Goal: Task Accomplishment & Management: Use online tool/utility

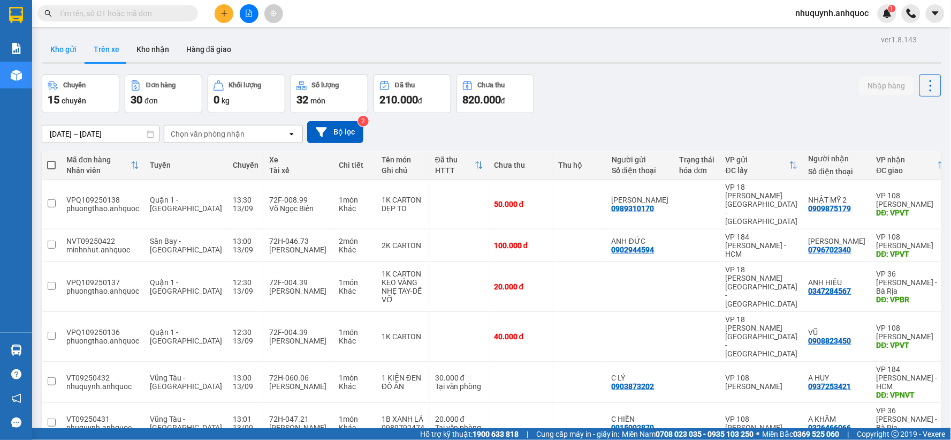
click at [69, 52] on button "Kho gửi" at bounding box center [63, 49] width 43 height 26
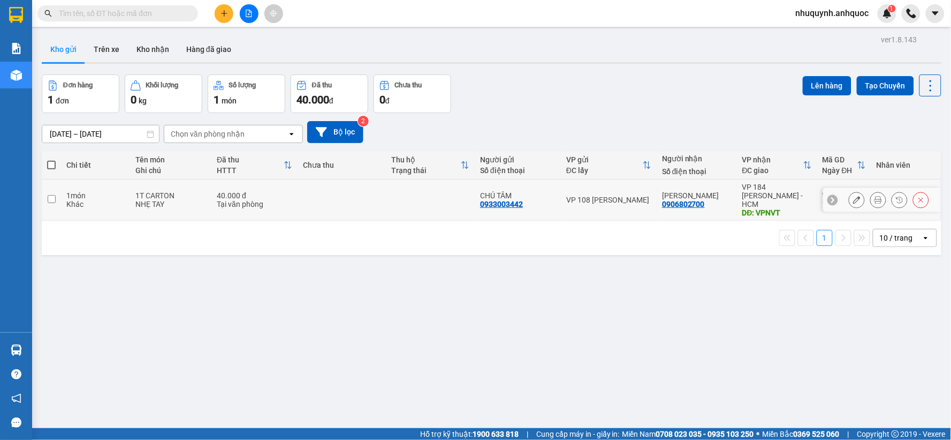
click at [211, 199] on td "1T CARTON NHẸ TAY" at bounding box center [170, 199] width 81 height 41
checkbox input "true"
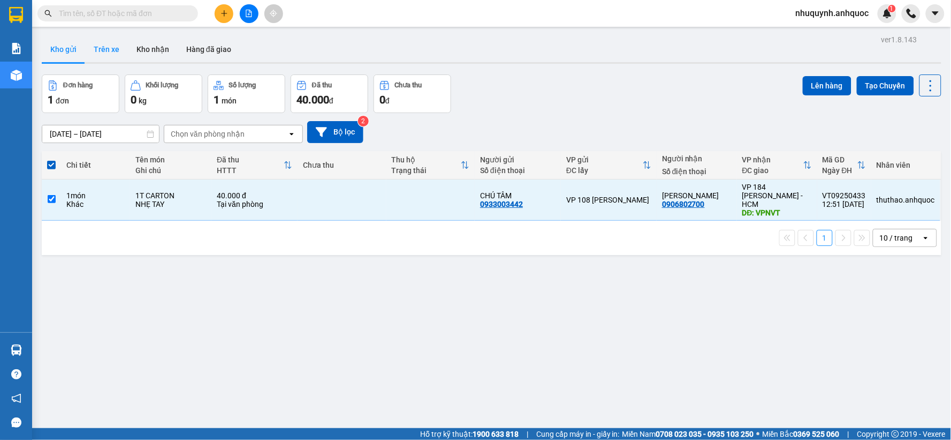
click at [102, 45] on button "Trên xe" at bounding box center [106, 49] width 43 height 26
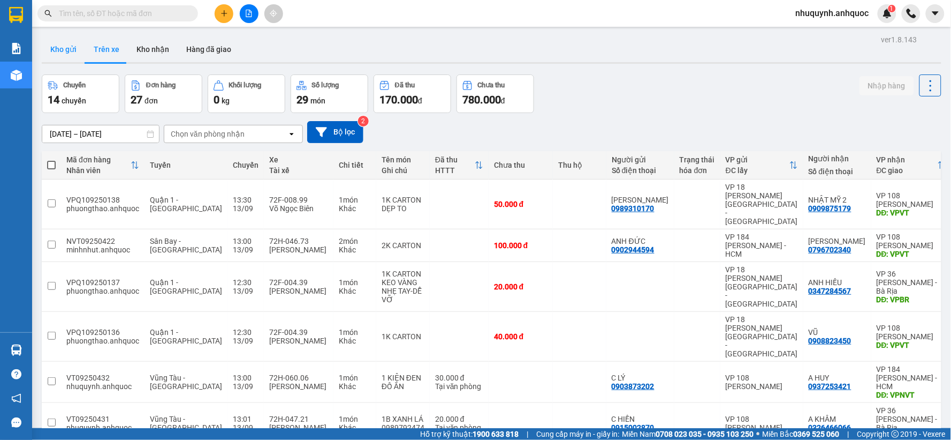
click at [63, 51] on button "Kho gửi" at bounding box center [63, 49] width 43 height 26
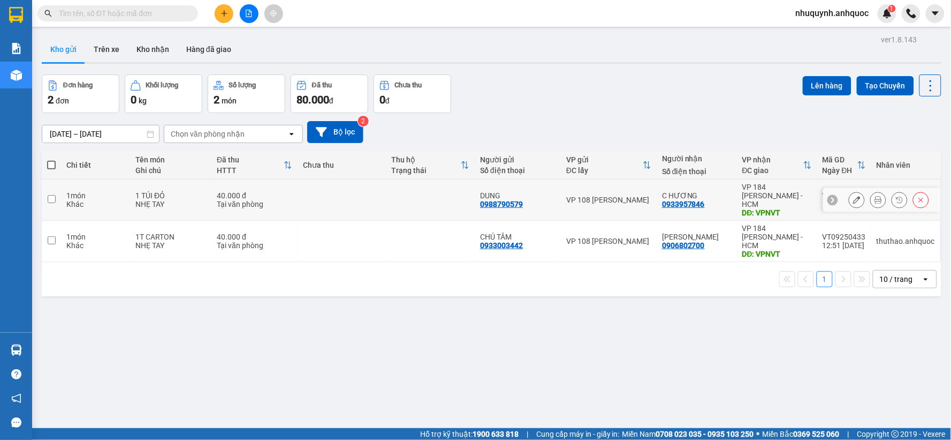
click at [341, 193] on td at bounding box center [342, 199] width 88 height 41
checkbox input "true"
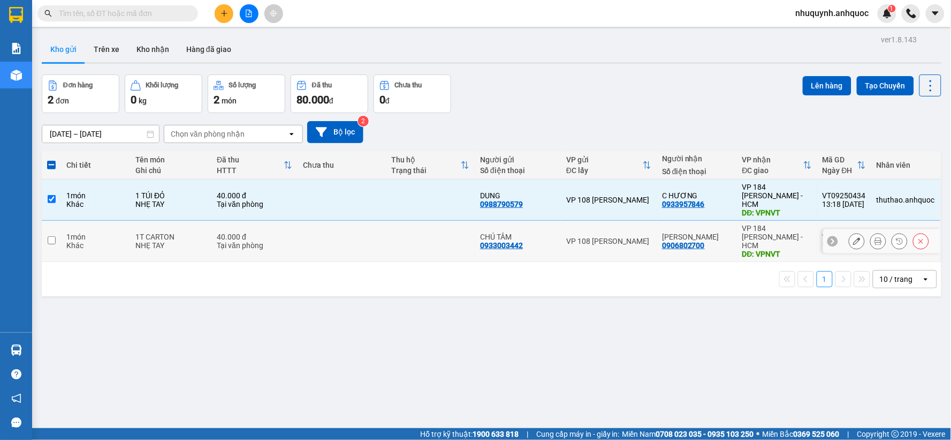
click at [338, 232] on td at bounding box center [342, 241] width 88 height 41
checkbox input "true"
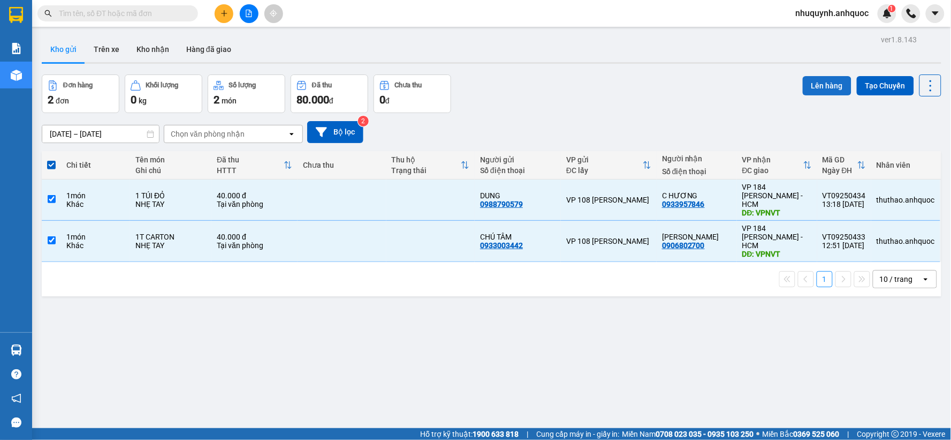
click at [804, 85] on button "Lên hàng" at bounding box center [827, 85] width 49 height 19
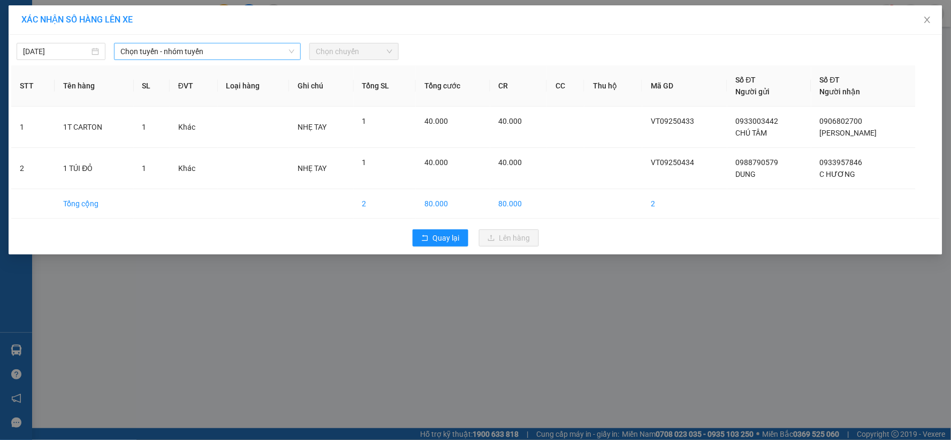
click at [220, 49] on span "Chọn tuyến - nhóm tuyến" at bounding box center [207, 51] width 174 height 16
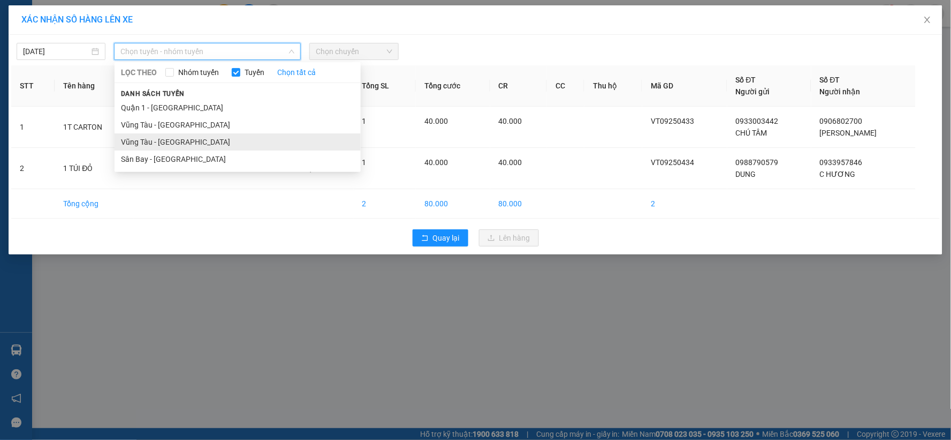
click at [205, 145] on li "Vũng Tàu - Sân Bay" at bounding box center [238, 141] width 246 height 17
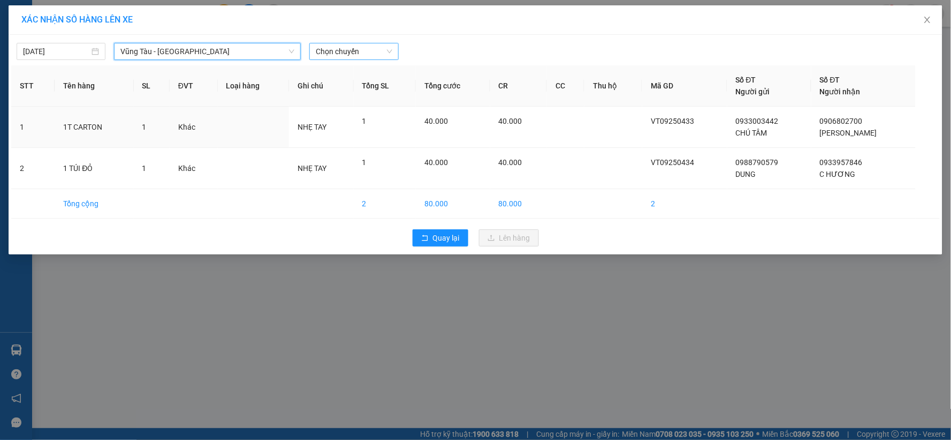
click at [372, 48] on span "Chọn chuyến" at bounding box center [354, 51] width 76 height 16
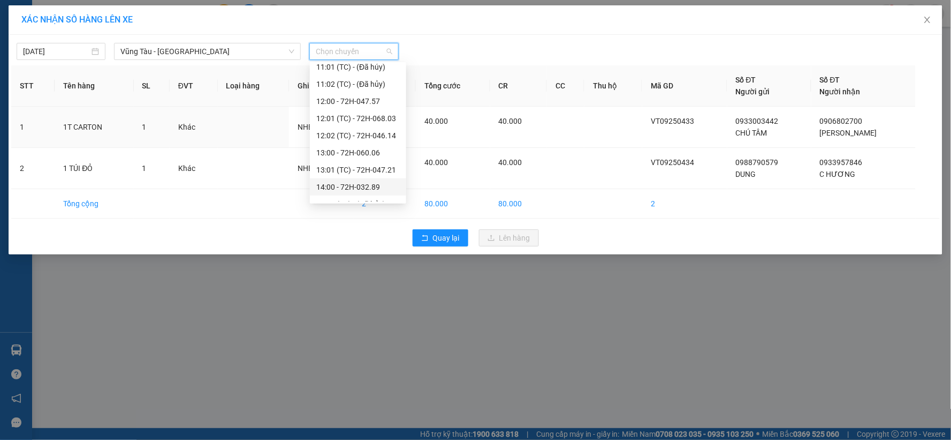
scroll to position [357, 0]
click at [326, 124] on div "14:00 - 72H-032.89" at bounding box center [358, 128] width 84 height 12
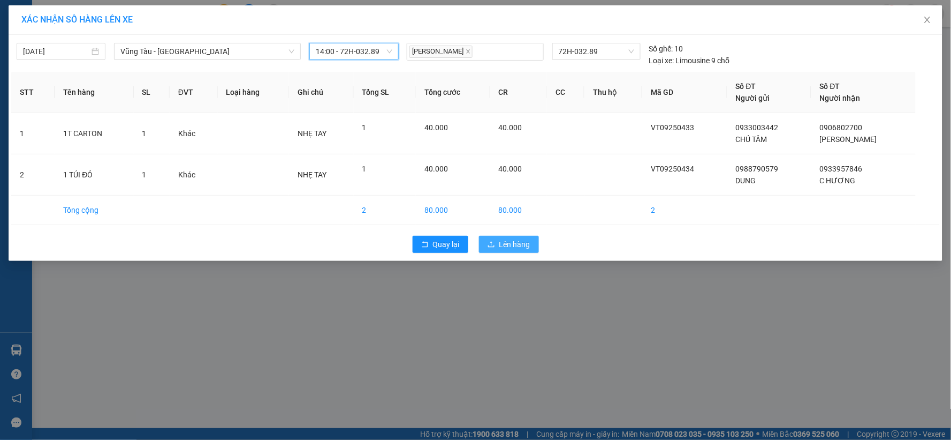
click at [511, 243] on span "Lên hàng" at bounding box center [515, 244] width 31 height 12
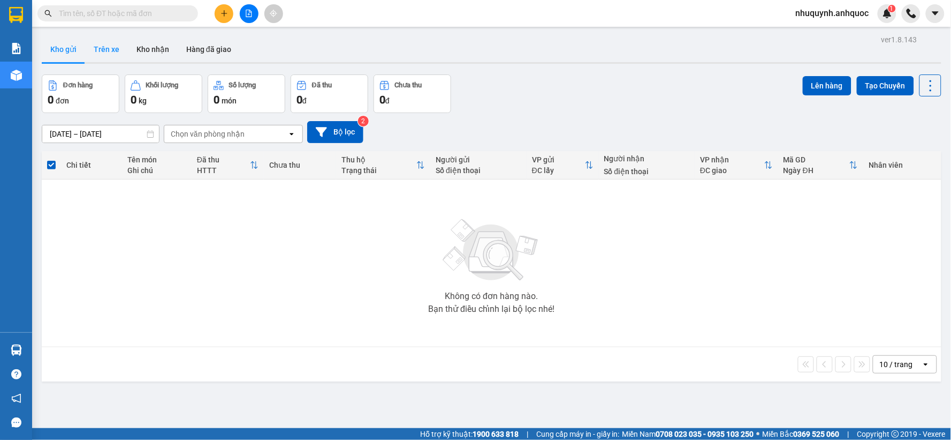
click at [109, 44] on button "Trên xe" at bounding box center [106, 49] width 43 height 26
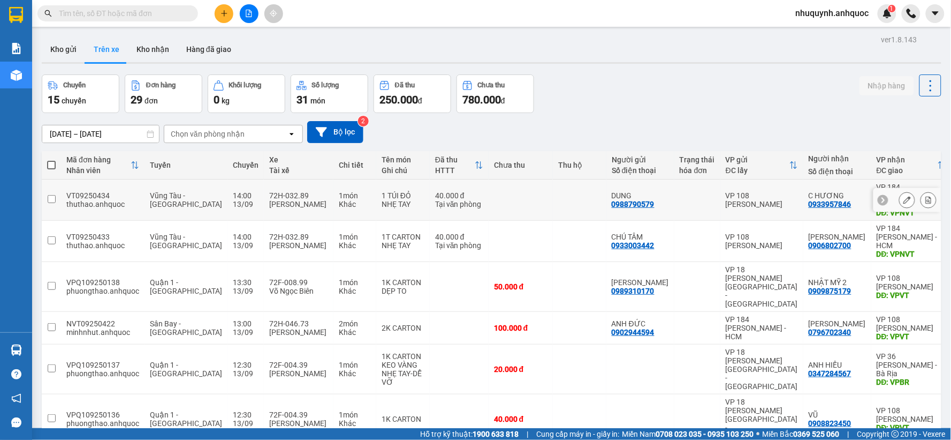
click at [926, 196] on icon at bounding box center [929, 199] width 6 height 7
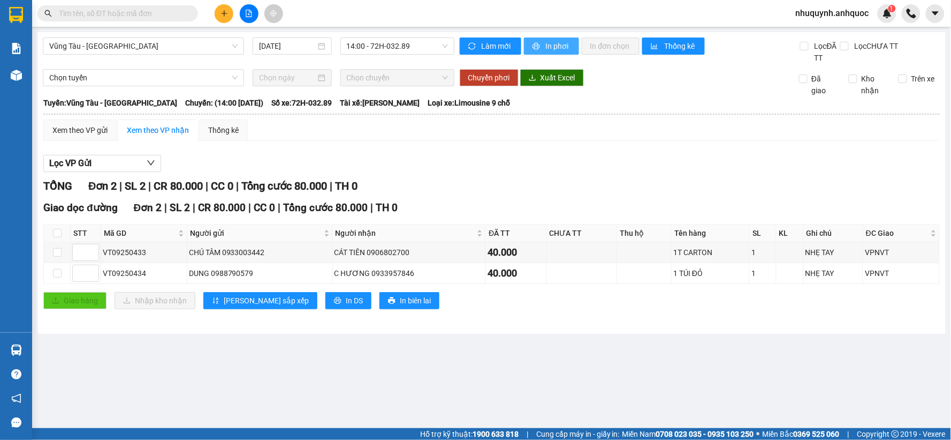
click at [554, 44] on span "In phơi" at bounding box center [558, 46] width 25 height 12
click at [561, 41] on span "In phơi" at bounding box center [558, 46] width 25 height 12
click at [225, 13] on icon "plus" at bounding box center [224, 13] width 6 height 1
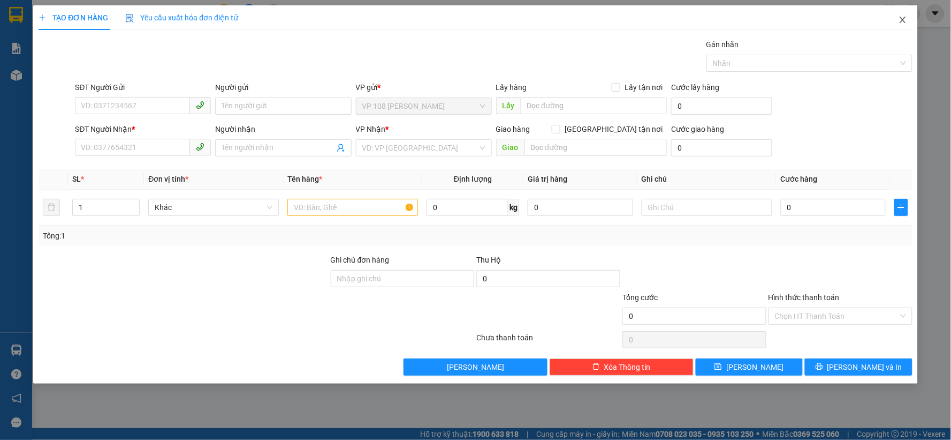
click at [903, 19] on icon "close" at bounding box center [903, 20] width 9 height 9
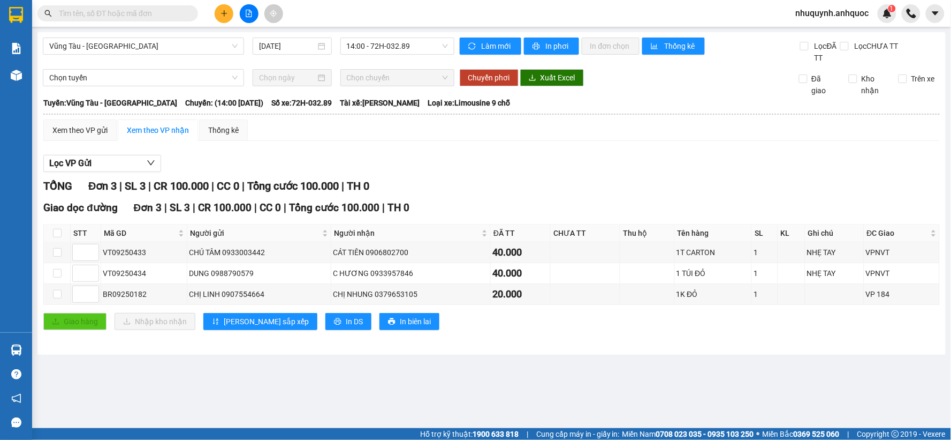
click at [131, 13] on input "text" at bounding box center [122, 13] width 126 height 12
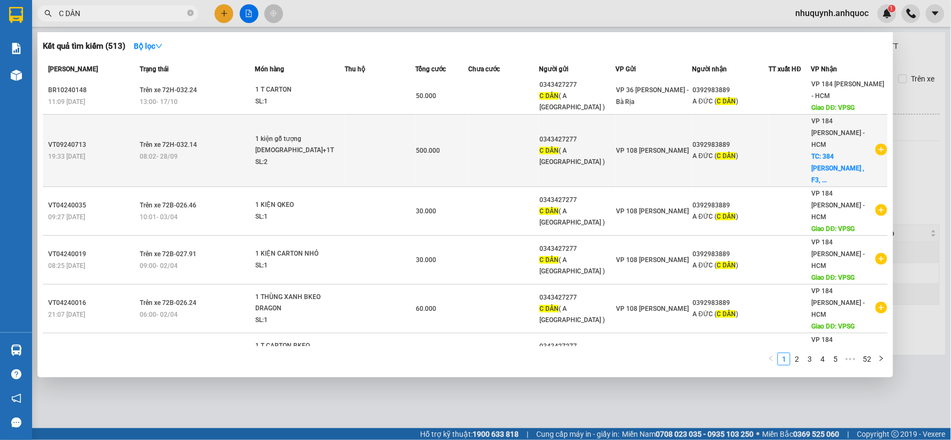
scroll to position [117, 0]
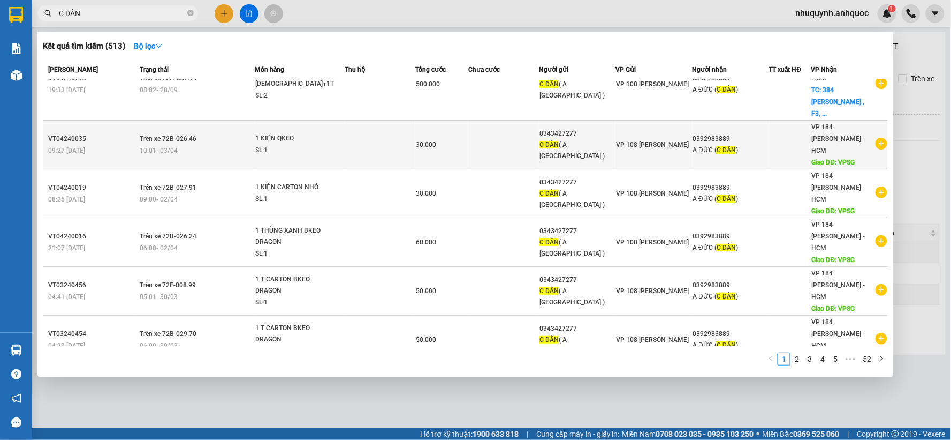
type input "C DÂN"
drag, startPoint x: 577, startPoint y: 96, endPoint x: 537, endPoint y: 100, distance: 40.3
click at [540, 128] on div "0343427277" at bounding box center [577, 133] width 75 height 11
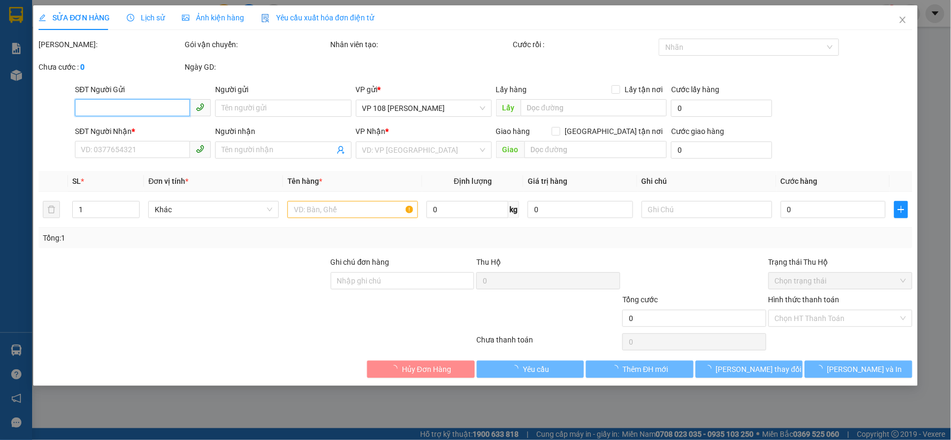
type input "0343427277"
type input "C DÂN ( A ĐỨC )"
type input "0392983889"
type input "A ĐỨC (C DÂN)"
type input "VPSG"
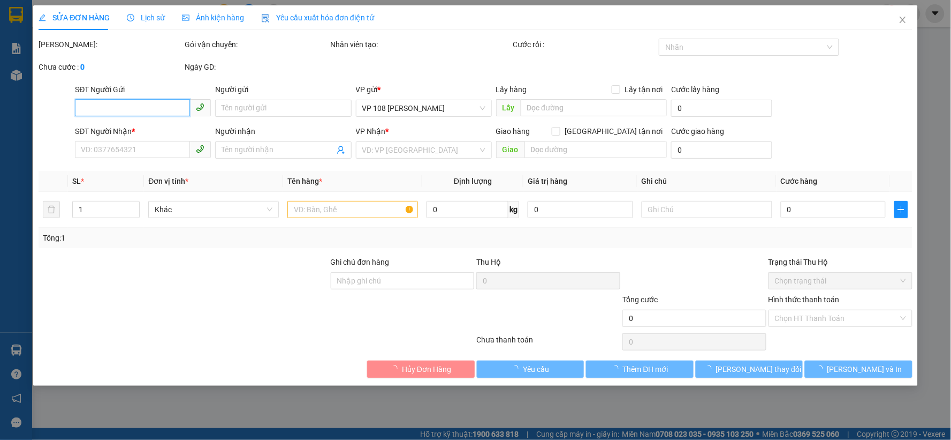
type input "30.000"
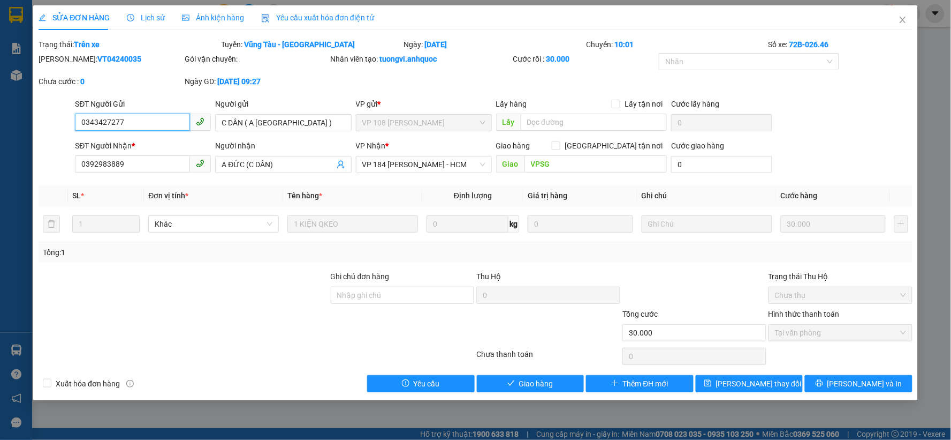
drag, startPoint x: 132, startPoint y: 124, endPoint x: 71, endPoint y: 119, distance: 60.7
click at [71, 119] on div "SĐT Người Gửi 0343427277 0343427277 Người gửi C DÂN ( A ĐỨC ) VP gửi * VP 108 L…" at bounding box center [475, 116] width 876 height 37
click at [908, 17] on span "Close" at bounding box center [903, 20] width 30 height 30
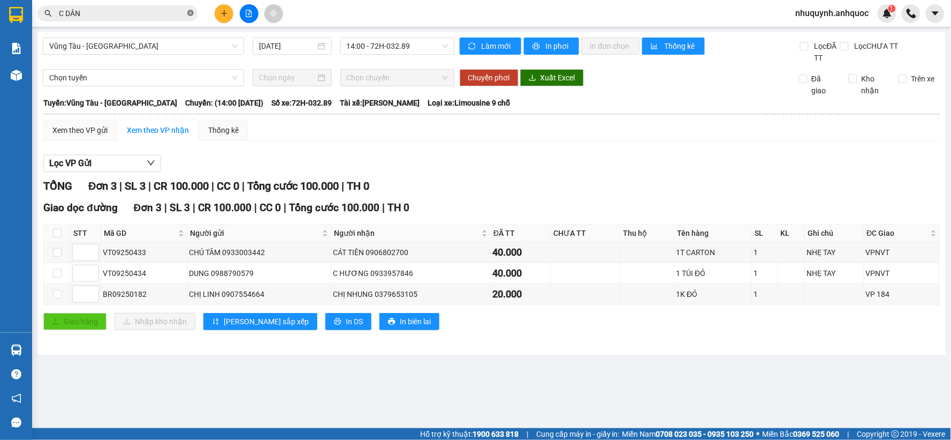
click at [191, 13] on icon "close-circle" at bounding box center [190, 13] width 6 height 6
click at [225, 11] on icon "plus" at bounding box center [224, 13] width 7 height 7
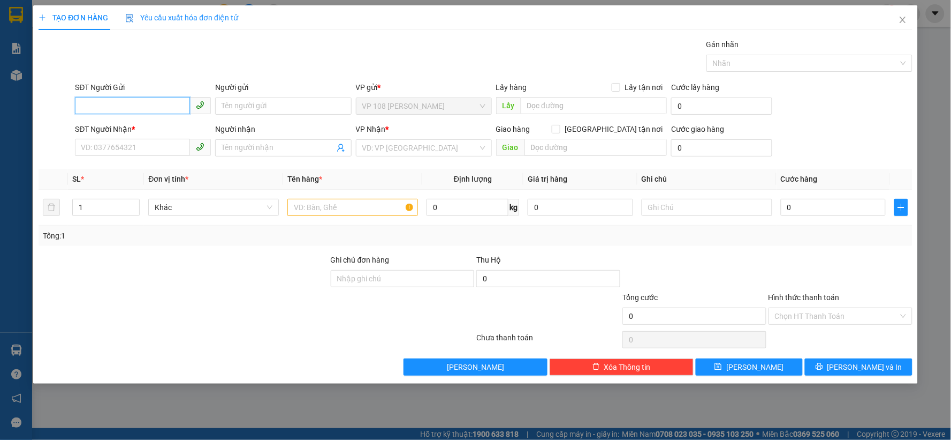
click at [156, 109] on input "SĐT Người Gửi" at bounding box center [132, 105] width 115 height 17
paste input "0343427277"
type input "0343427277"
click at [155, 126] on div "0343427277 - C DÂN" at bounding box center [142, 128] width 123 height 12
type input "C DÂN"
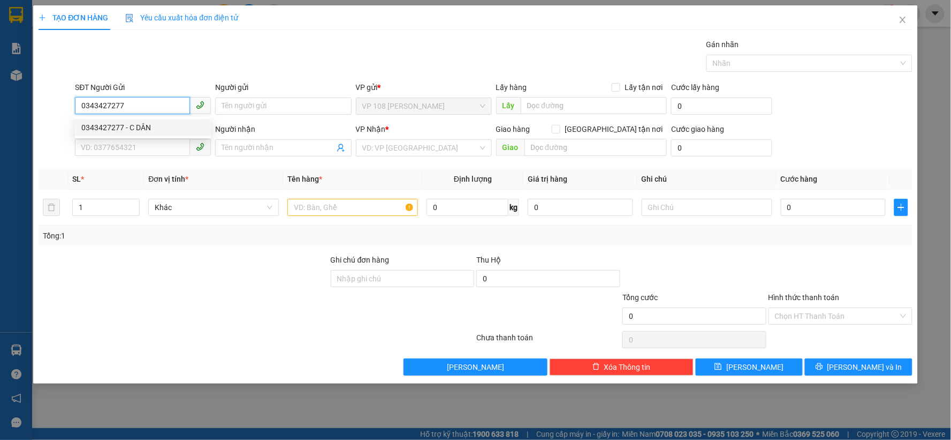
type input "0979377937"
type input "A.CHÂU"
type input "VP184"
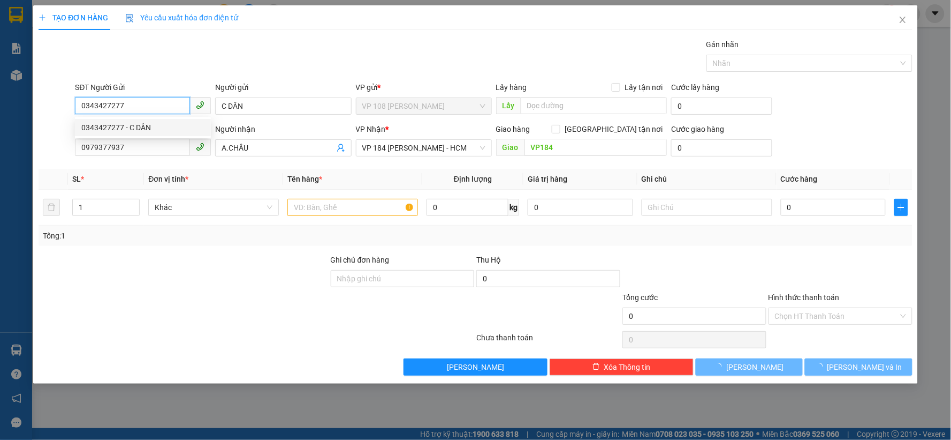
type input "40.000"
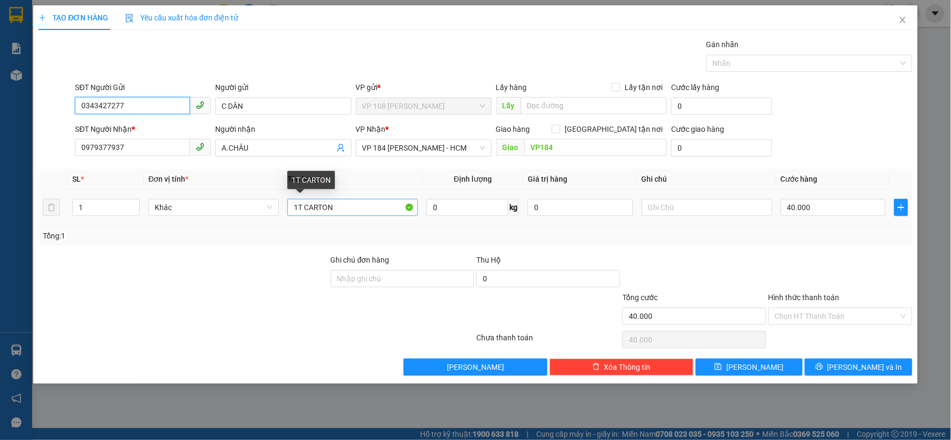
type input "0343427277"
drag, startPoint x: 360, startPoint y: 207, endPoint x: 297, endPoint y: 205, distance: 63.2
click at [297, 205] on input "1T CARTON" at bounding box center [353, 207] width 131 height 17
type input "1K NILON"
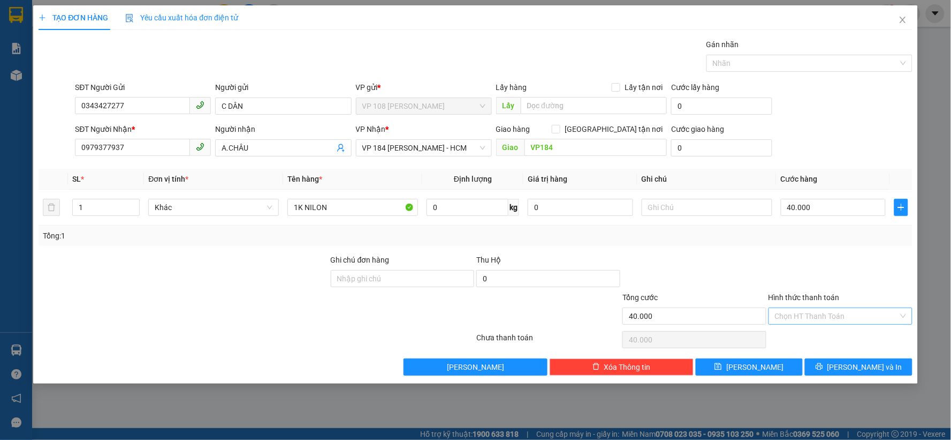
click at [823, 317] on input "Hình thức thanh toán" at bounding box center [837, 316] width 124 height 16
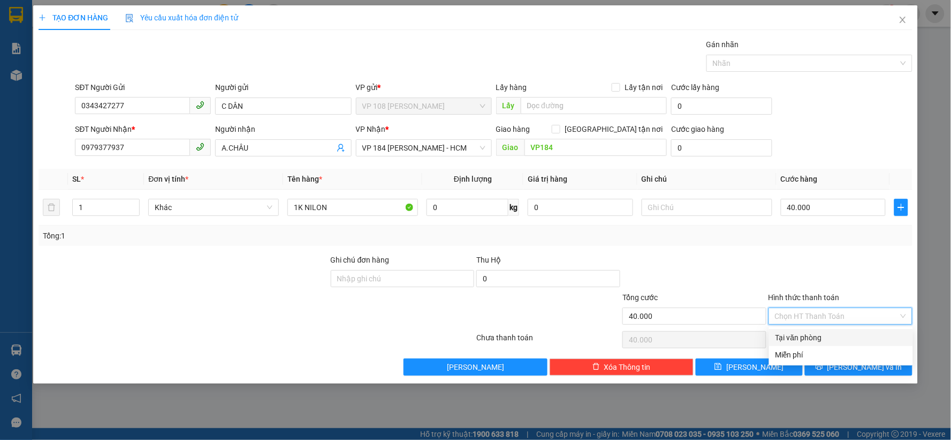
click at [804, 339] on div "Tại văn phòng" at bounding box center [841, 337] width 131 height 12
type input "0"
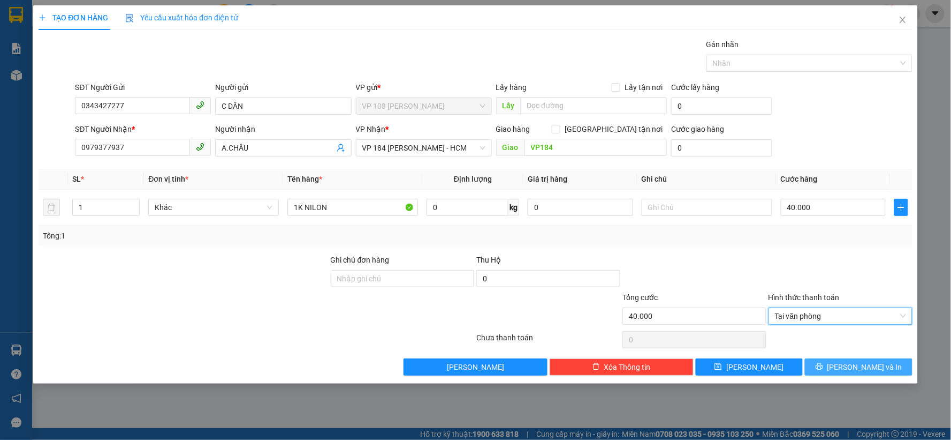
click at [868, 367] on span "Lưu và In" at bounding box center [865, 367] width 75 height 12
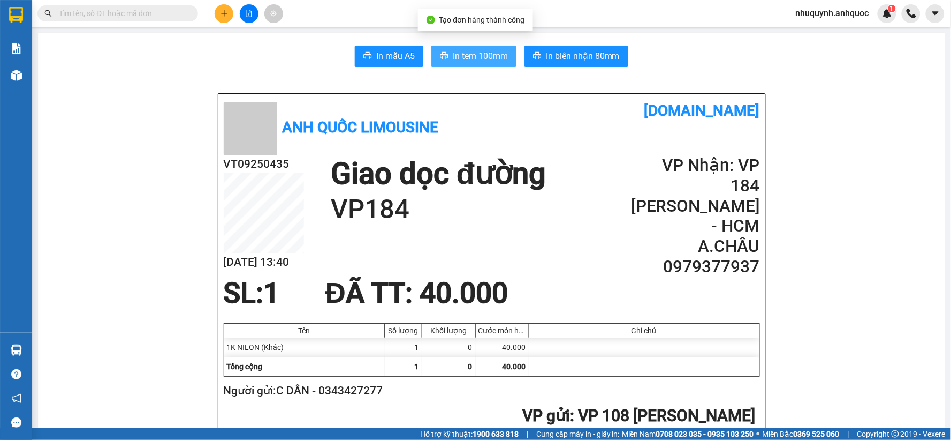
click at [472, 59] on span "In tem 100mm" at bounding box center [480, 55] width 55 height 13
click at [479, 59] on span "In tem 100mm" at bounding box center [480, 55] width 55 height 13
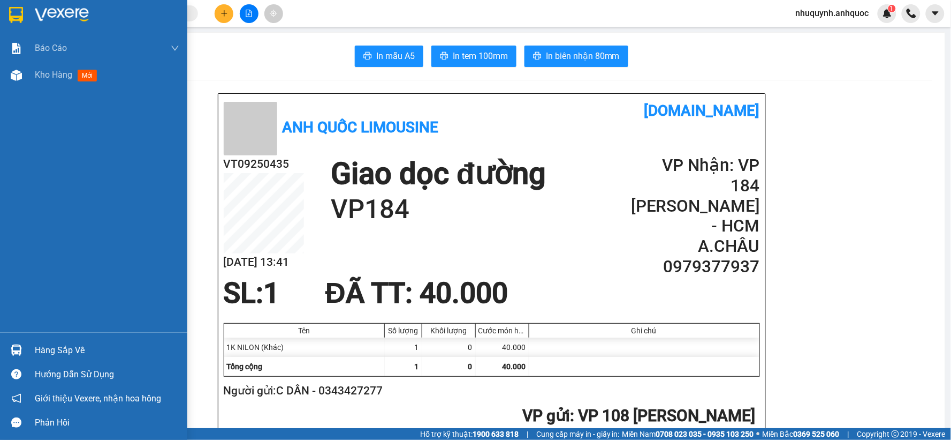
click at [27, 12] on div at bounding box center [93, 17] width 187 height 35
click at [74, 14] on img at bounding box center [62, 15] width 54 height 16
click at [73, 14] on img at bounding box center [62, 15] width 54 height 16
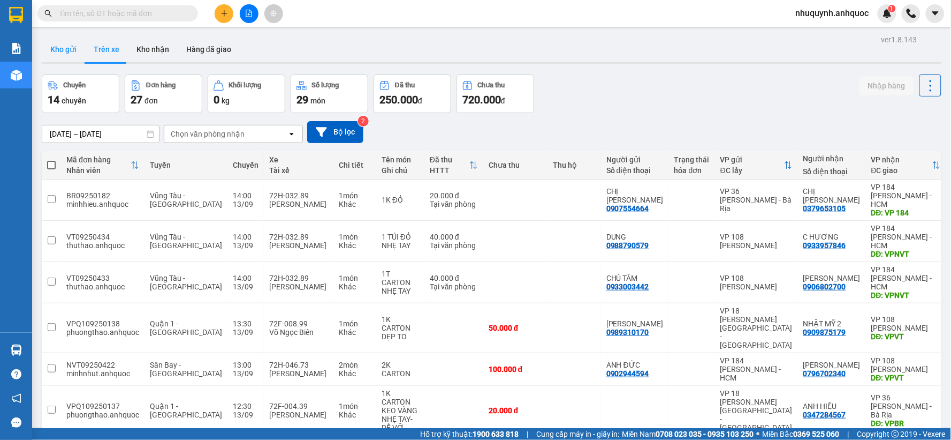
click at [63, 43] on button "Kho gửi" at bounding box center [63, 49] width 43 height 26
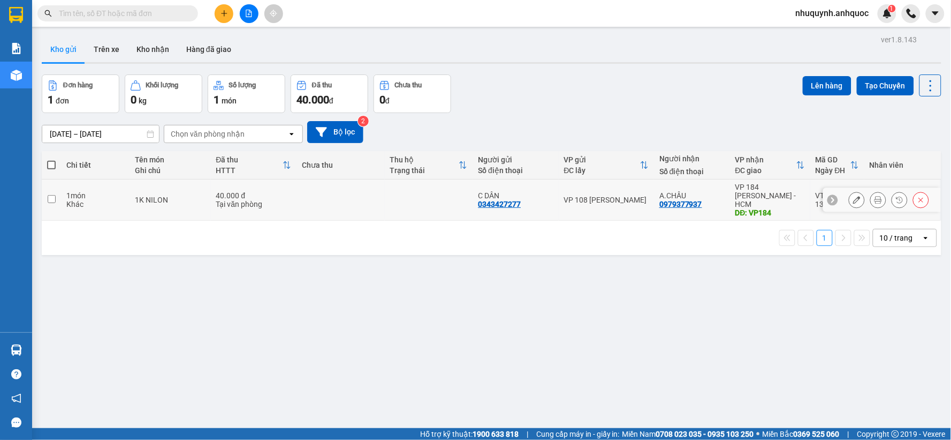
click at [142, 186] on td "1K NILON" at bounding box center [170, 199] width 81 height 41
checkbox input "true"
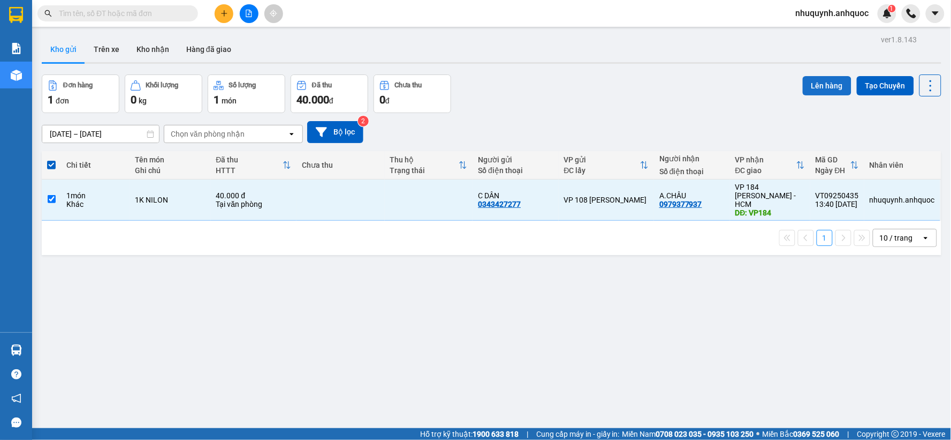
click at [812, 88] on button "Lên hàng" at bounding box center [827, 85] width 49 height 19
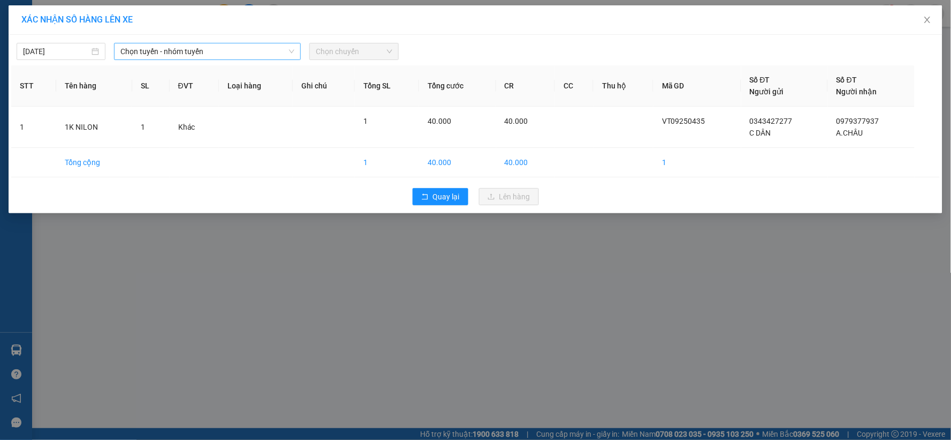
click at [244, 44] on span "Chọn tuyến - nhóm tuyến" at bounding box center [207, 51] width 174 height 16
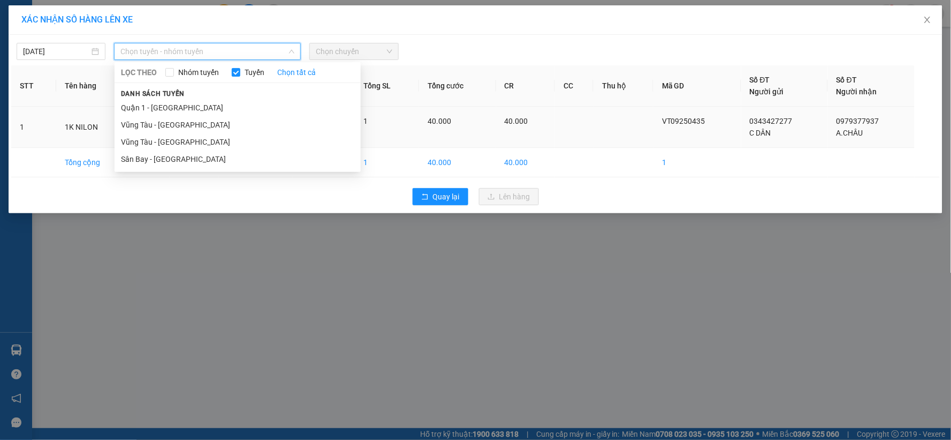
drag, startPoint x: 185, startPoint y: 145, endPoint x: 286, endPoint y: 106, distance: 107.8
click at [188, 145] on li "Vũng Tàu - Sân Bay" at bounding box center [238, 141] width 246 height 17
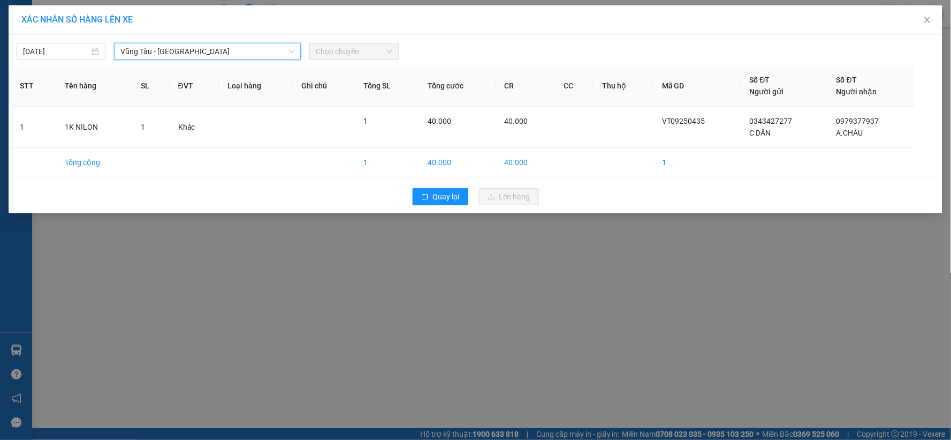
click at [372, 49] on span "Chọn chuyến" at bounding box center [354, 51] width 76 height 16
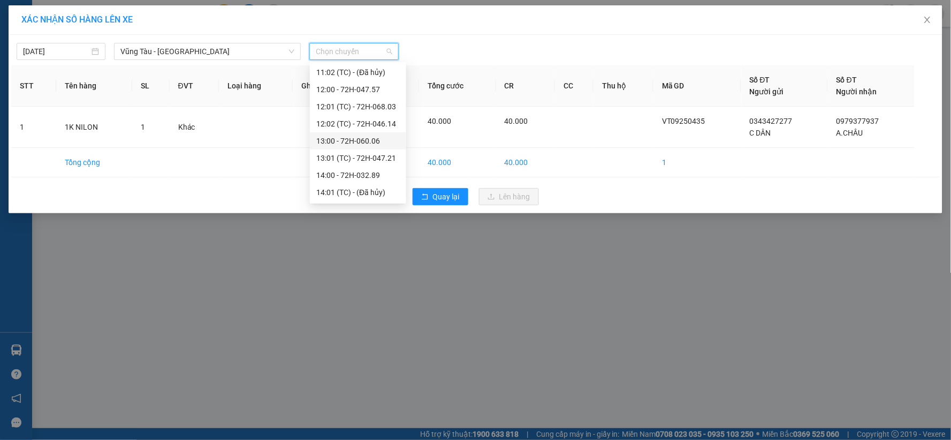
scroll to position [368, 0]
click at [343, 113] on div "14:00 - 72H-032.89" at bounding box center [358, 116] width 84 height 12
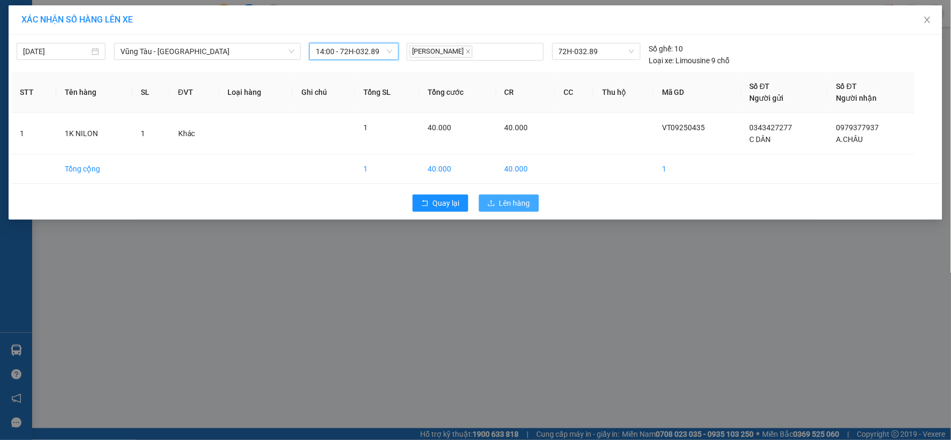
click at [507, 203] on span "Lên hàng" at bounding box center [515, 203] width 31 height 12
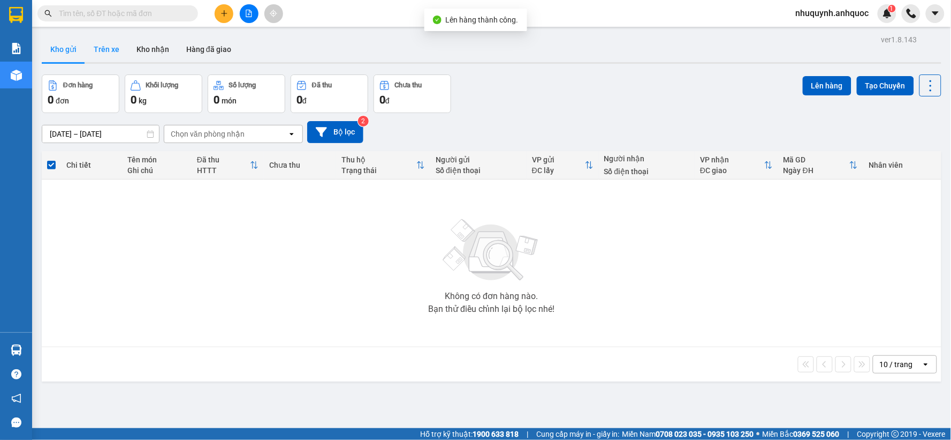
click at [106, 44] on button "Trên xe" at bounding box center [106, 49] width 43 height 26
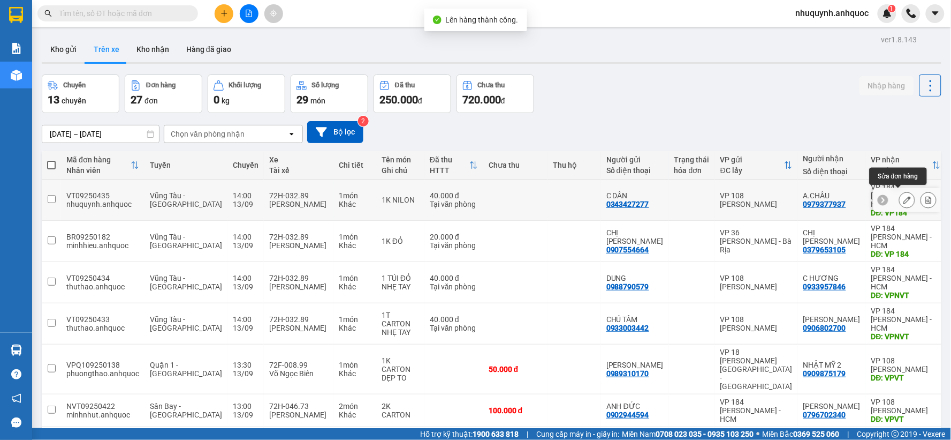
click at [925, 198] on icon at bounding box center [928, 199] width 7 height 7
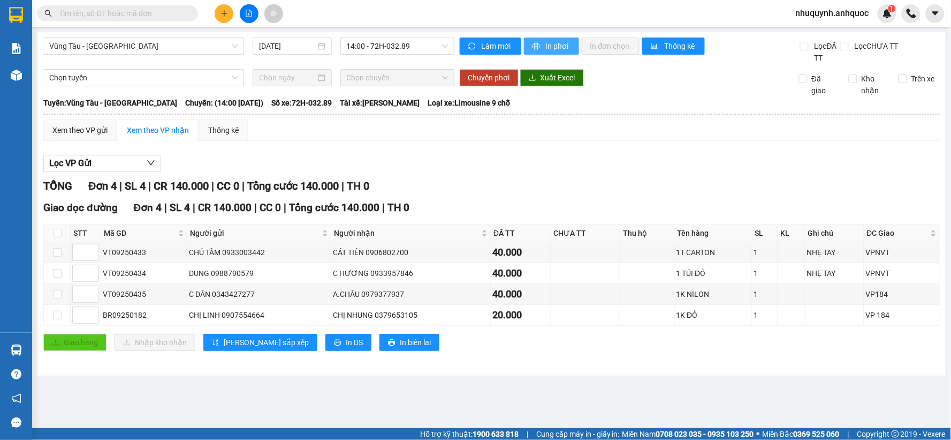
click at [555, 47] on span "In phơi" at bounding box center [558, 46] width 25 height 12
click at [61, 253] on input "checkbox" at bounding box center [57, 252] width 9 height 9
checkbox input "true"
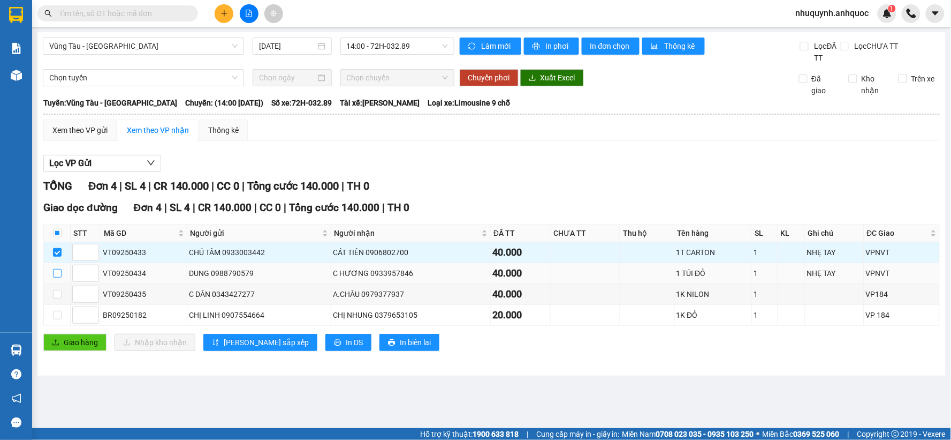
click at [57, 276] on input "checkbox" at bounding box center [57, 273] width 9 height 9
checkbox input "true"
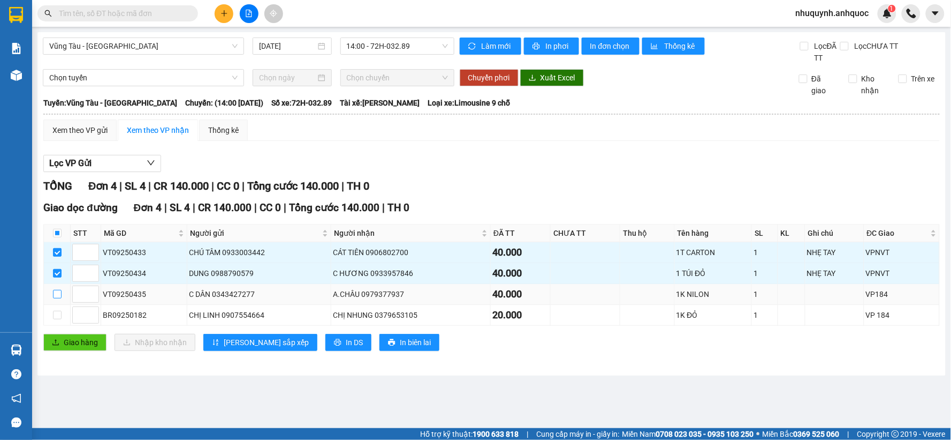
click at [56, 292] on input "checkbox" at bounding box center [57, 294] width 9 height 9
checkbox input "true"
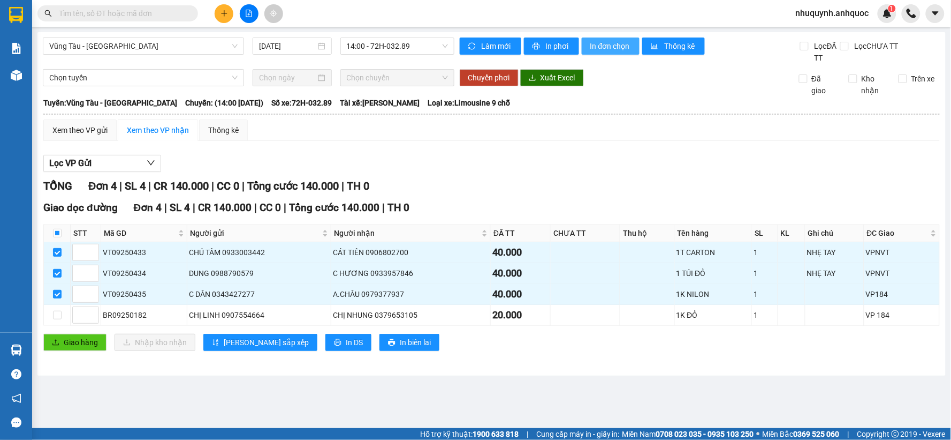
click at [613, 52] on button "In đơn chọn" at bounding box center [611, 45] width 58 height 17
click at [610, 47] on span "In đơn chọn" at bounding box center [611, 46] width 41 height 12
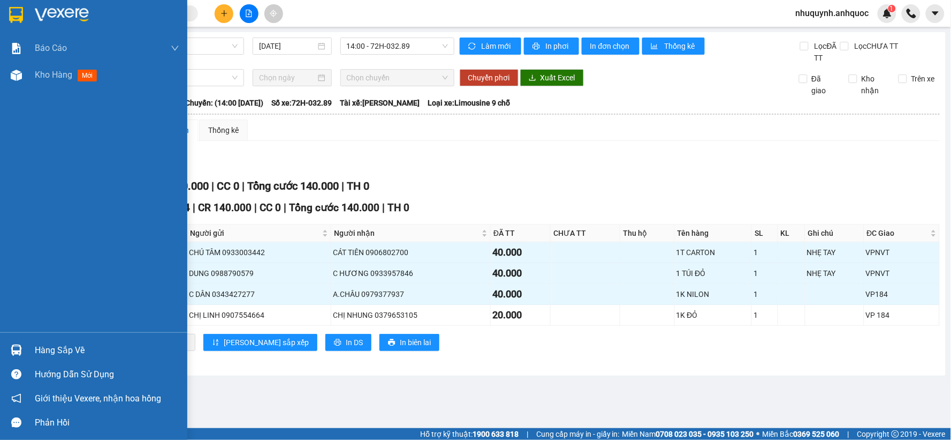
click at [56, 9] on img at bounding box center [62, 15] width 54 height 16
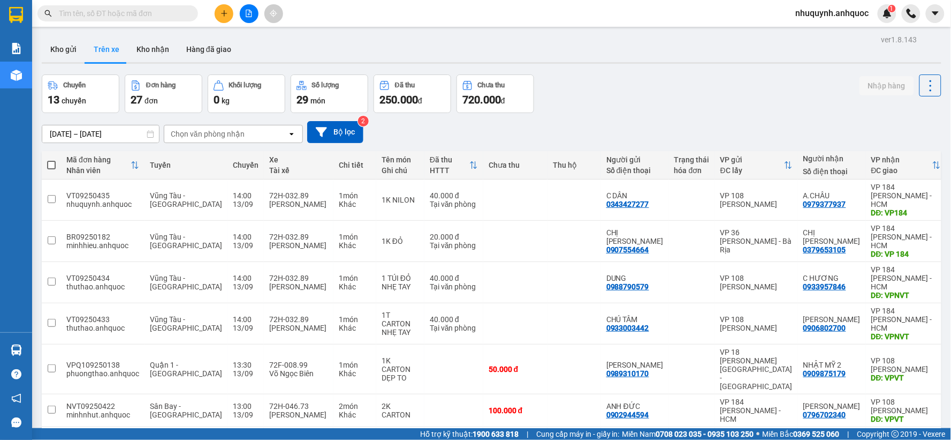
click at [135, 10] on input "text" at bounding box center [122, 13] width 126 height 12
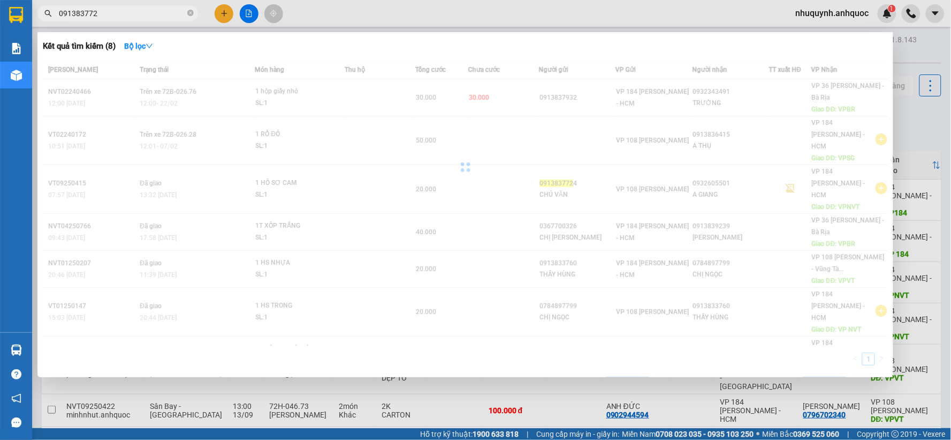
type input "0913837724"
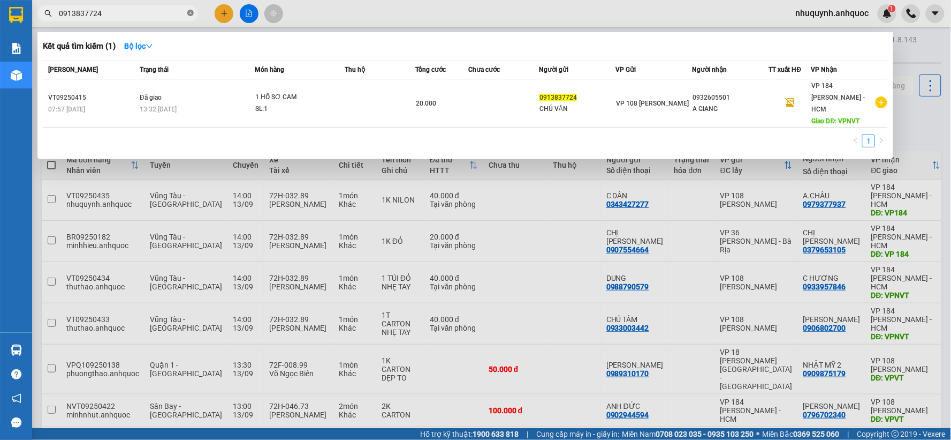
click at [191, 15] on icon "close-circle" at bounding box center [190, 13] width 6 height 6
